Goal: Check status: Check status

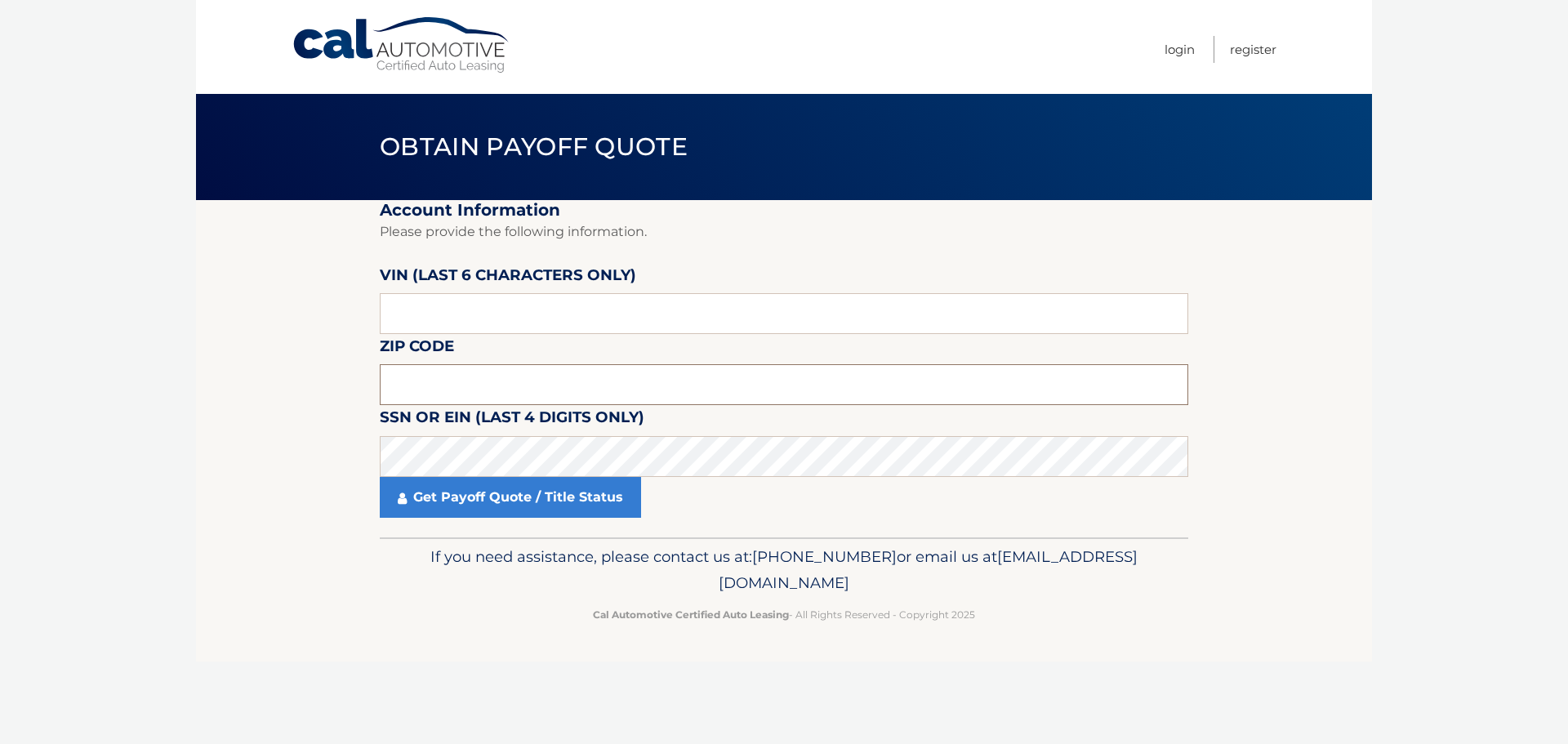
click at [499, 394] on input "text" at bounding box center [784, 385] width 809 height 41
paste input "02131"
type input "02131"
click at [780, 314] on input "text" at bounding box center [784, 314] width 809 height 41
paste input "342639"
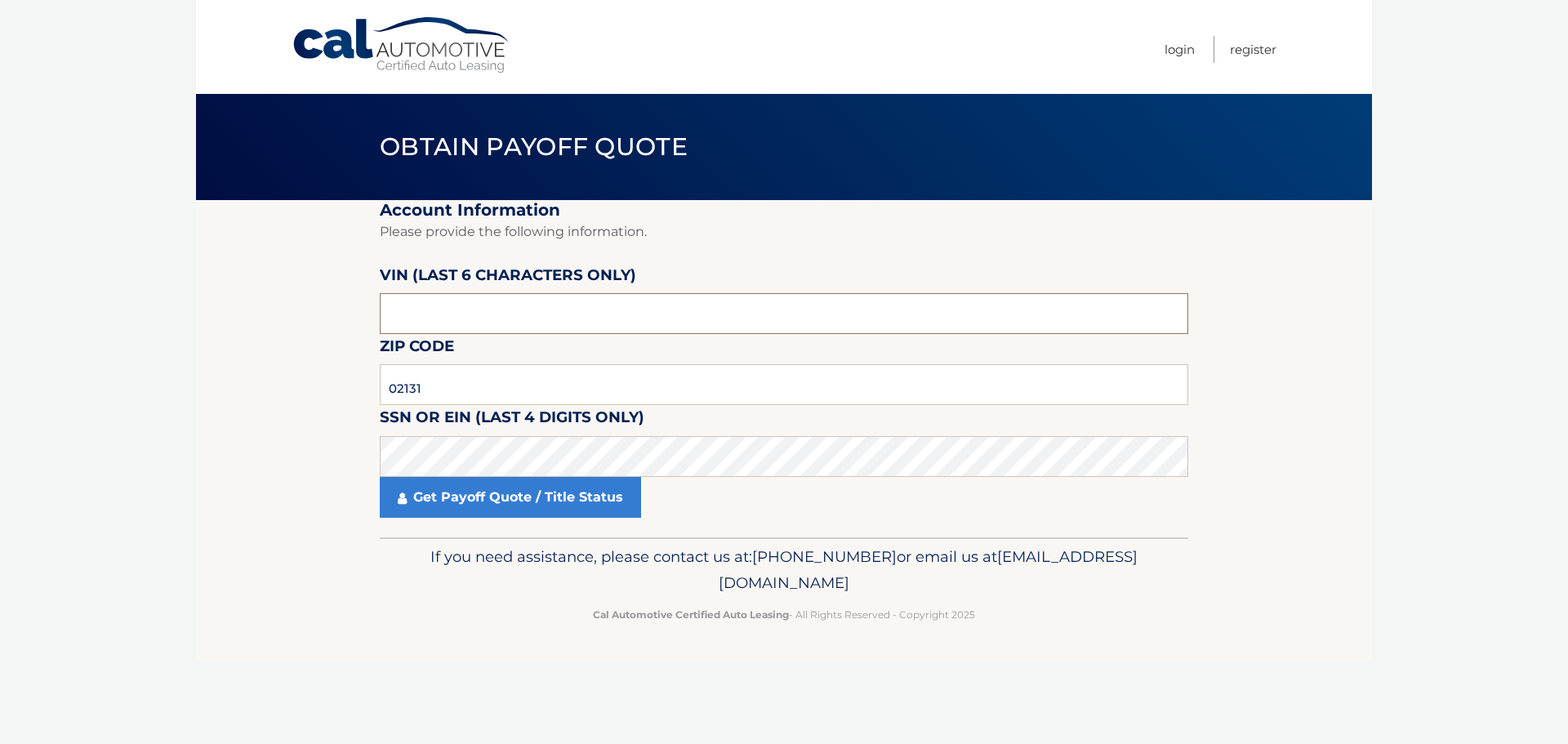
type input "342639"
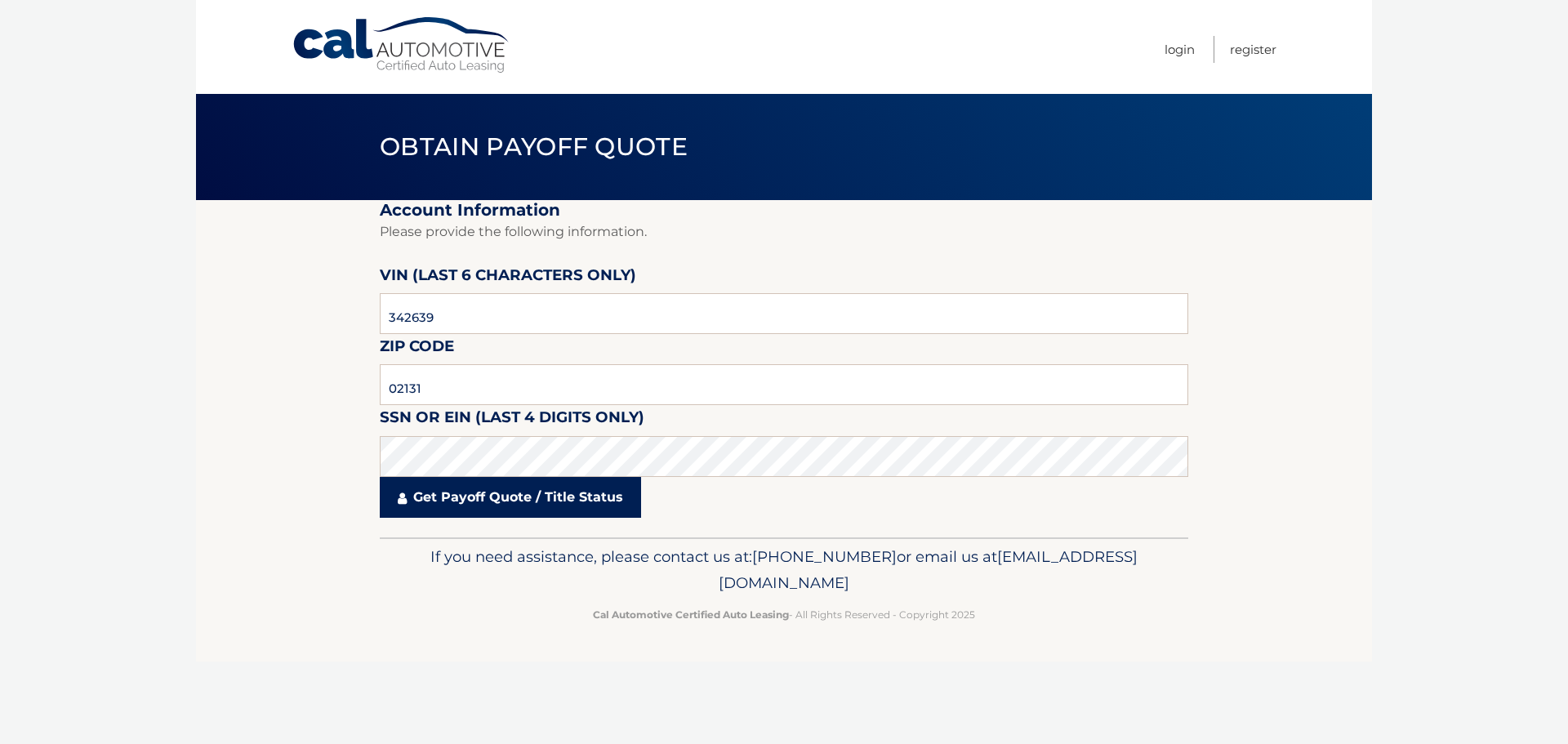
click at [587, 507] on link "Get Payoff Quote / Title Status" at bounding box center [510, 498] width 261 height 41
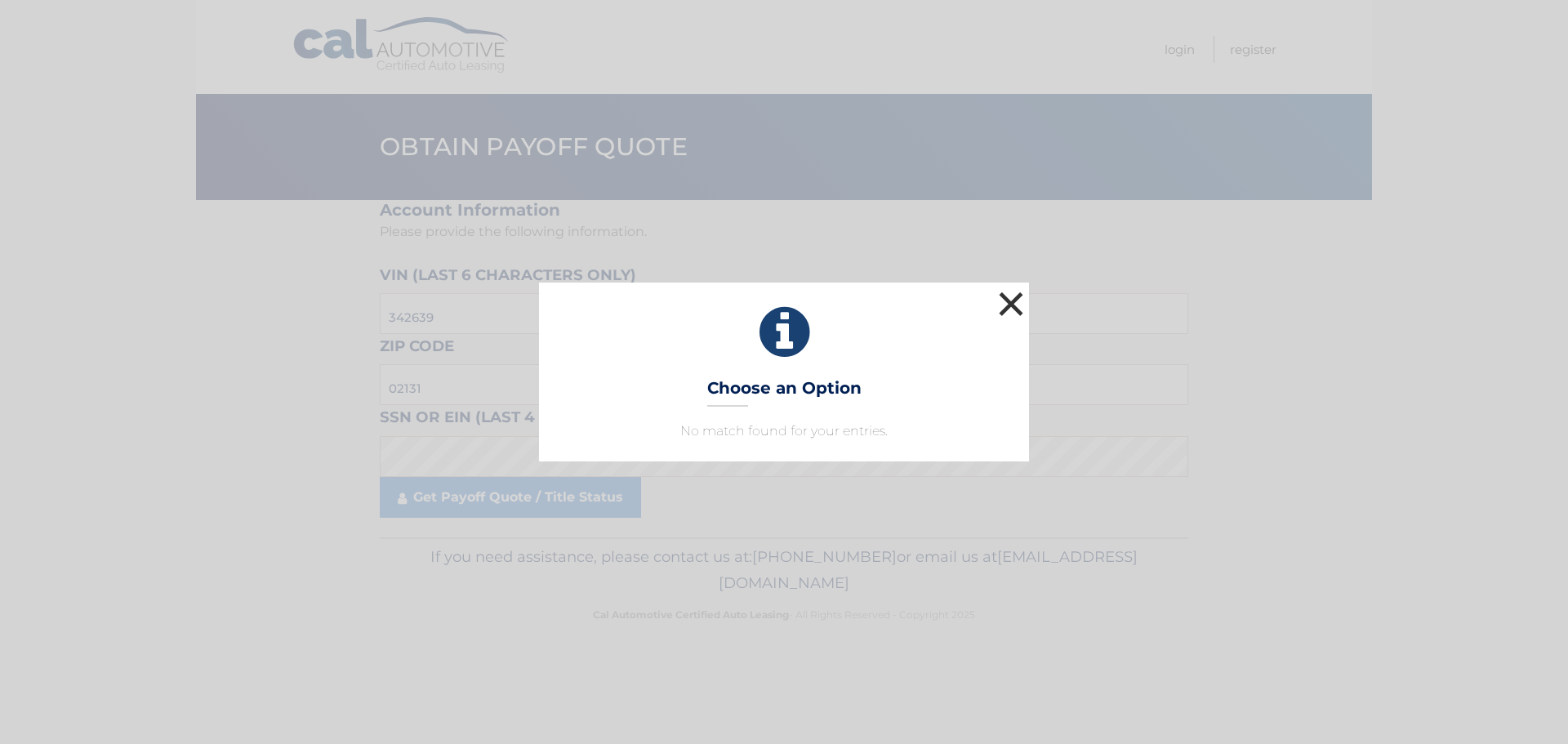
click at [1010, 304] on button "×" at bounding box center [1011, 303] width 33 height 33
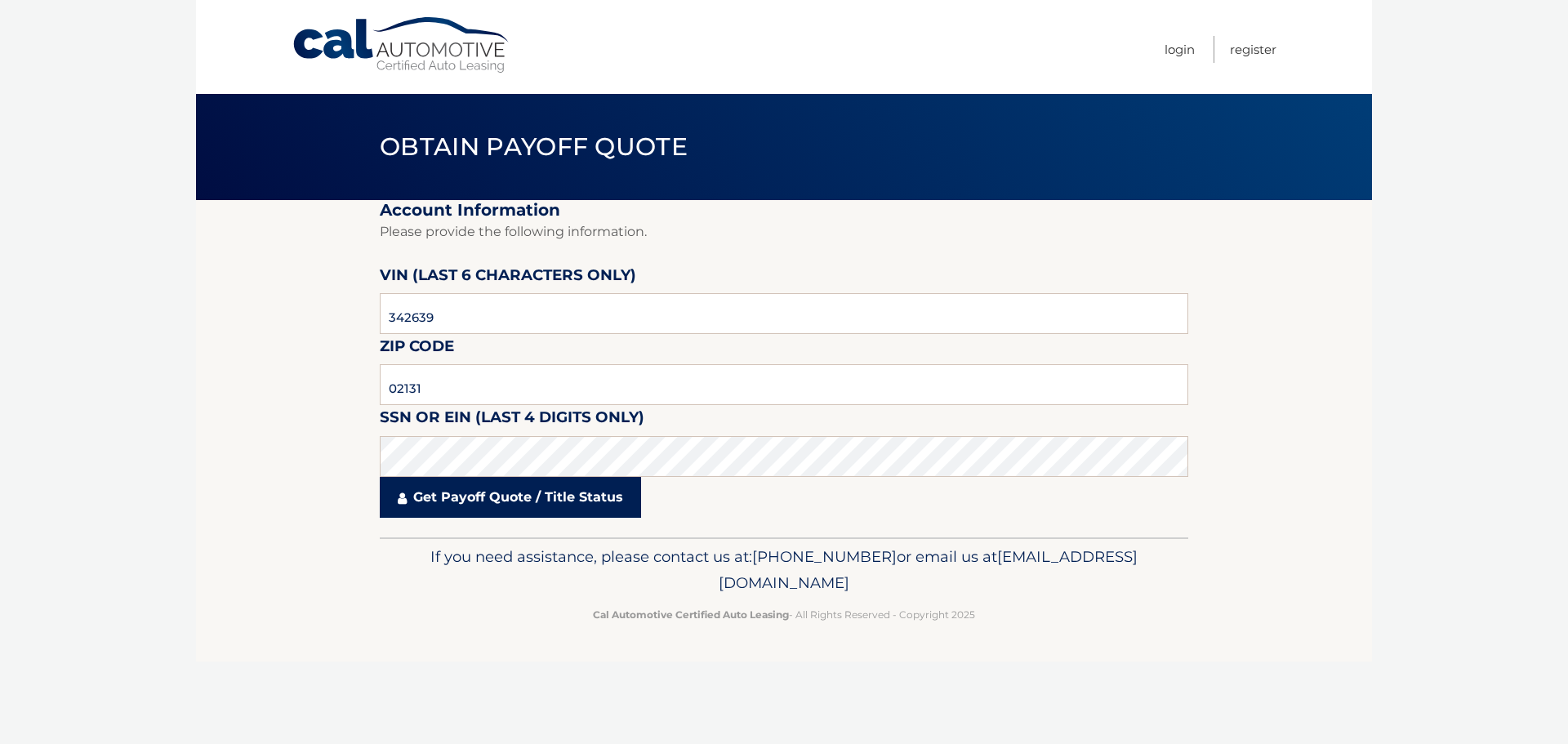
click at [543, 505] on link "Get Payoff Quote / Title Status" at bounding box center [510, 498] width 261 height 41
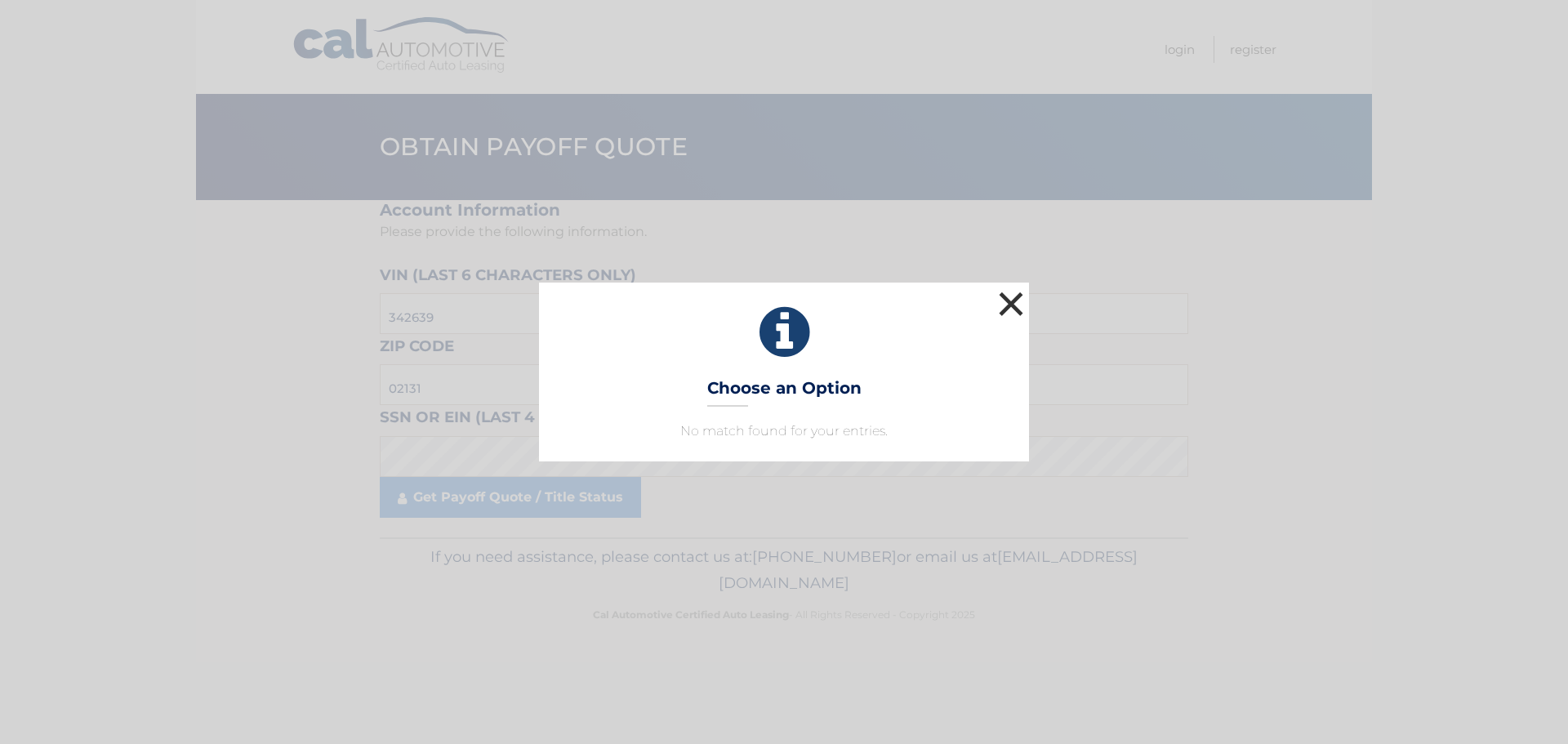
click at [1017, 299] on button "×" at bounding box center [1011, 303] width 33 height 33
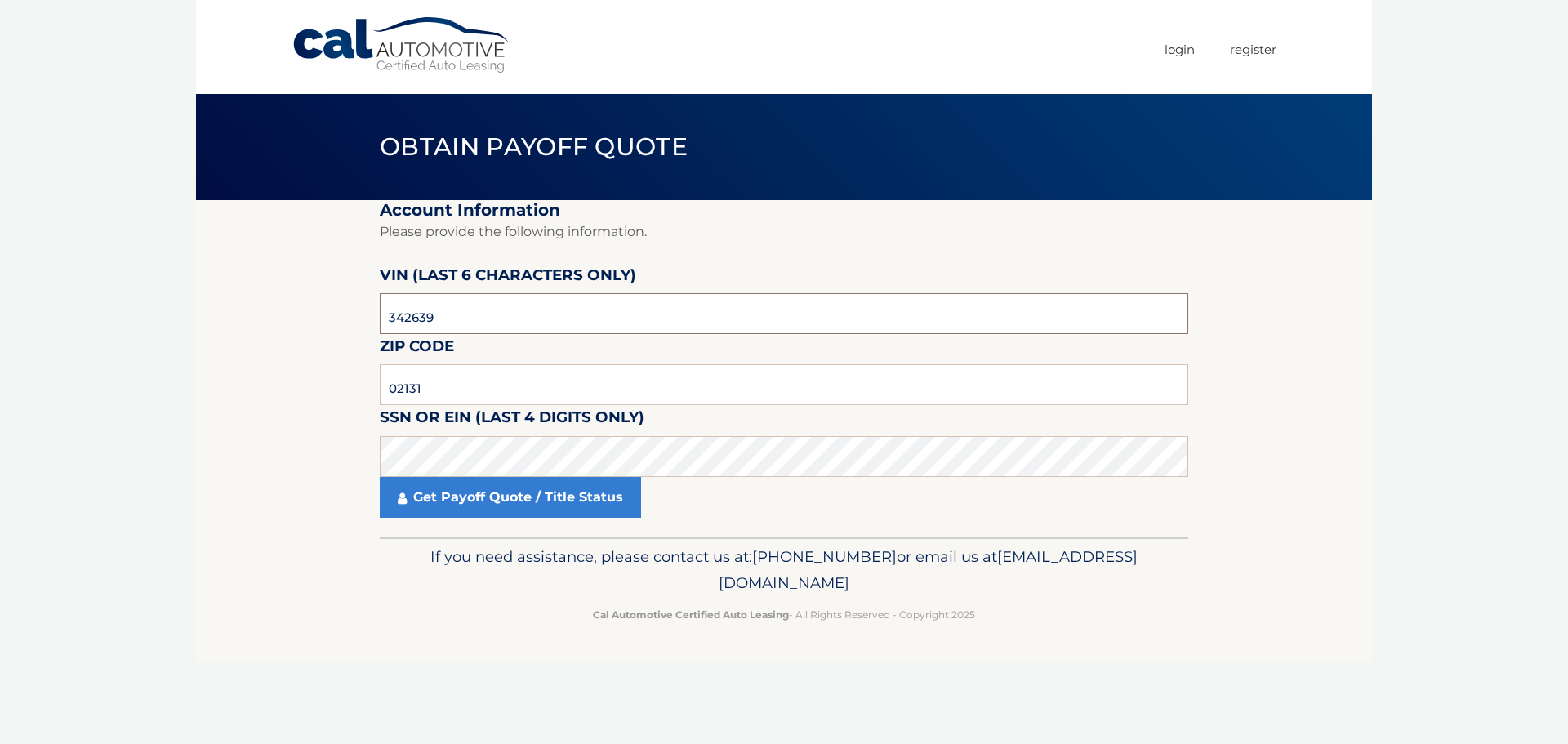
click at [569, 306] on input "342639" at bounding box center [784, 314] width 809 height 41
paste input "532699"
type input "532699"
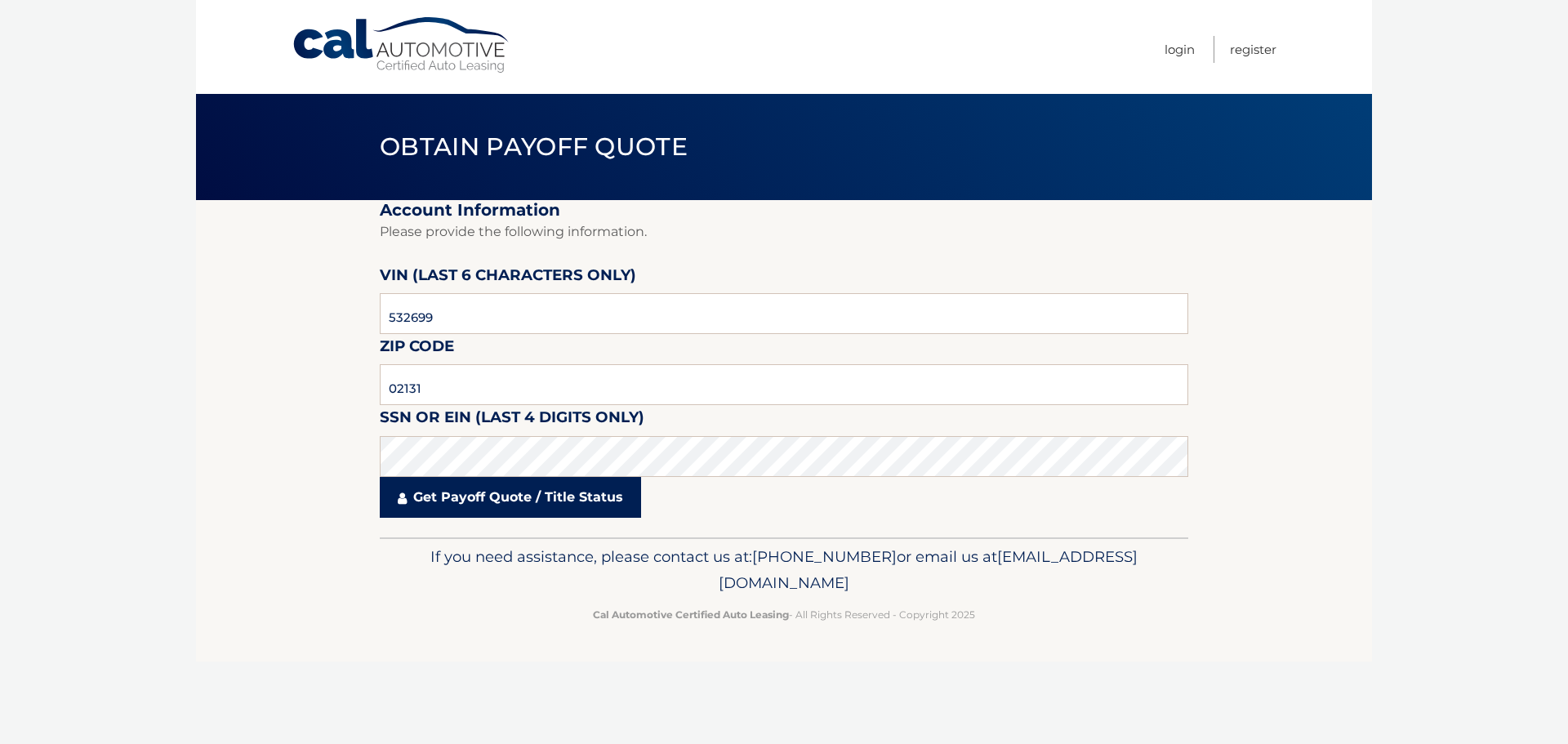
click at [547, 513] on link "Get Payoff Quote / Title Status" at bounding box center [510, 498] width 261 height 41
click at [549, 503] on body "Cal Automotive Menu Login Register Obtain Payoff Quote" at bounding box center [784, 372] width 1568 height 744
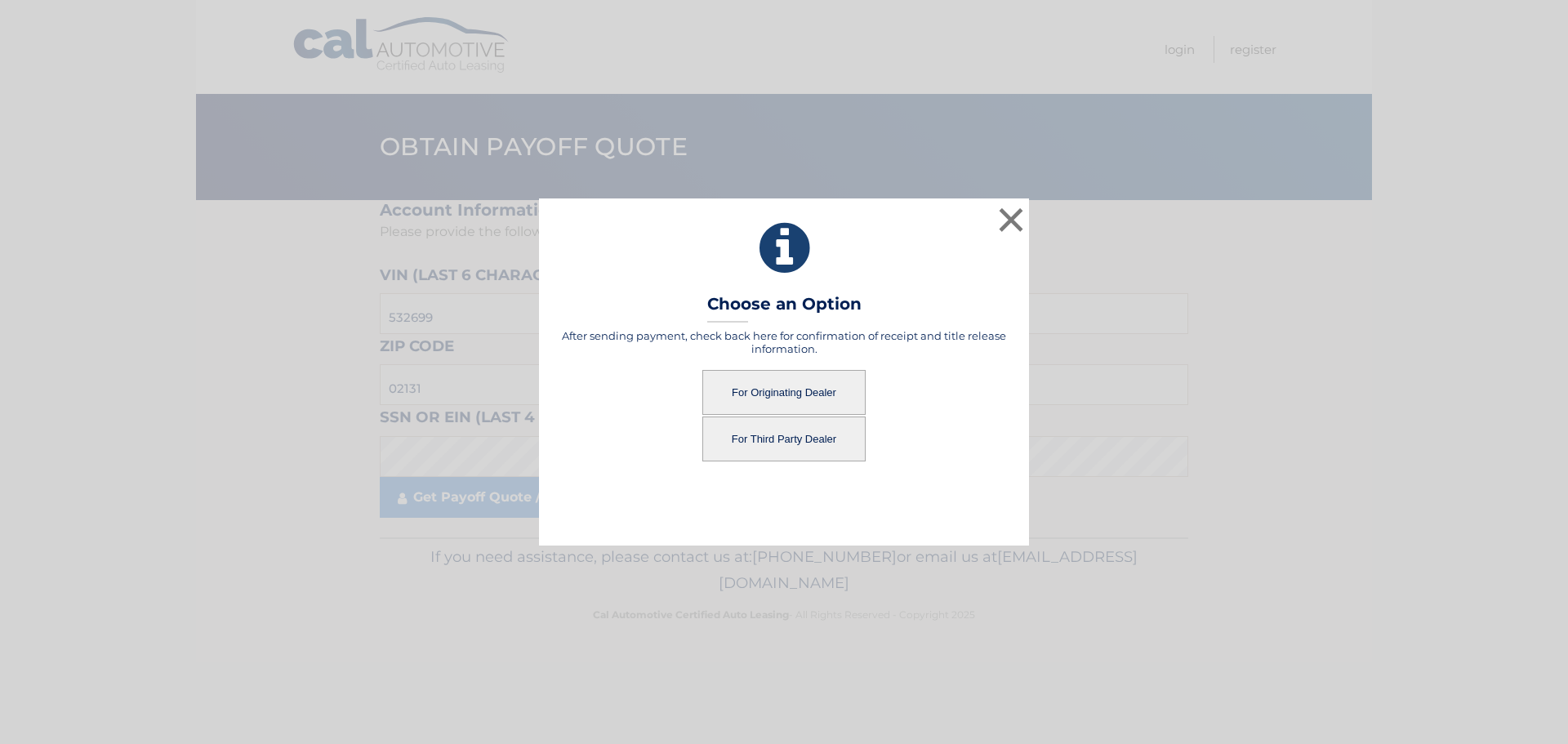
click at [772, 445] on button "For Third Party Dealer" at bounding box center [784, 439] width 164 height 45
click at [798, 442] on button "For Third Party Dealer" at bounding box center [784, 439] width 164 height 45
